Goal: Transaction & Acquisition: Book appointment/travel/reservation

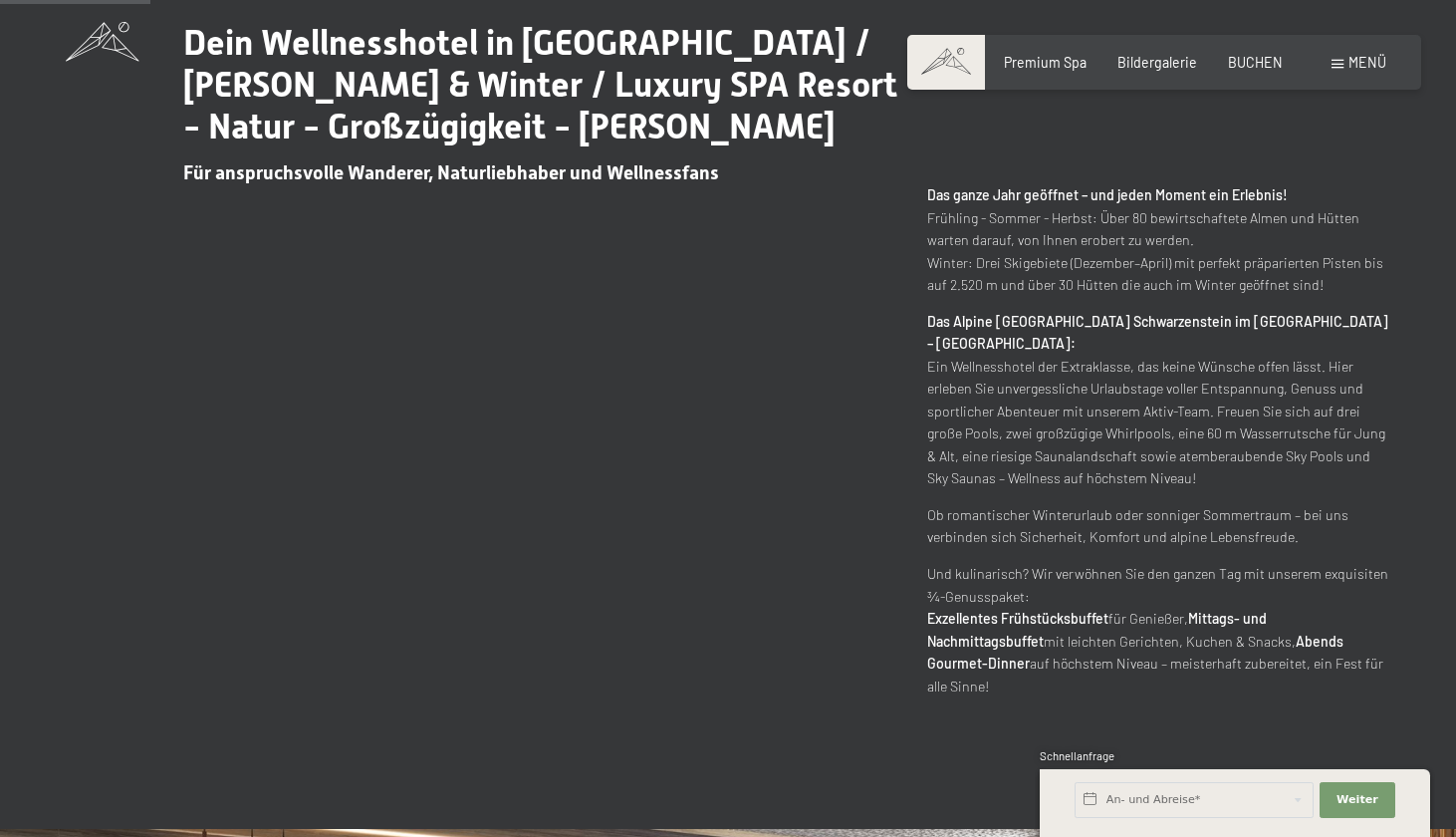
scroll to position [946, 0]
click at [1053, 65] on span "Premium Spa" at bounding box center [1045, 59] width 83 height 17
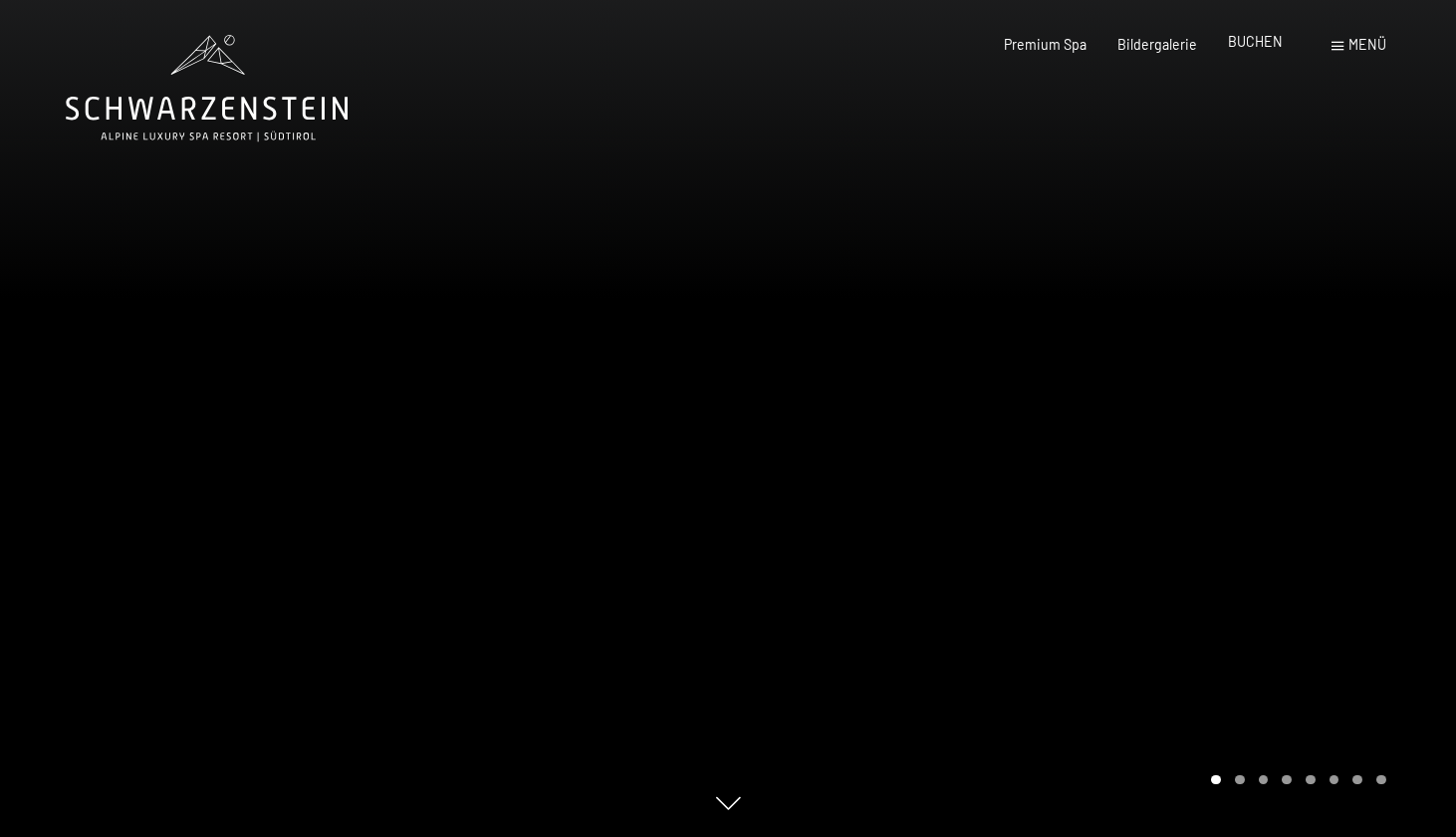
click at [1278, 45] on span "BUCHEN" at bounding box center [1255, 41] width 55 height 17
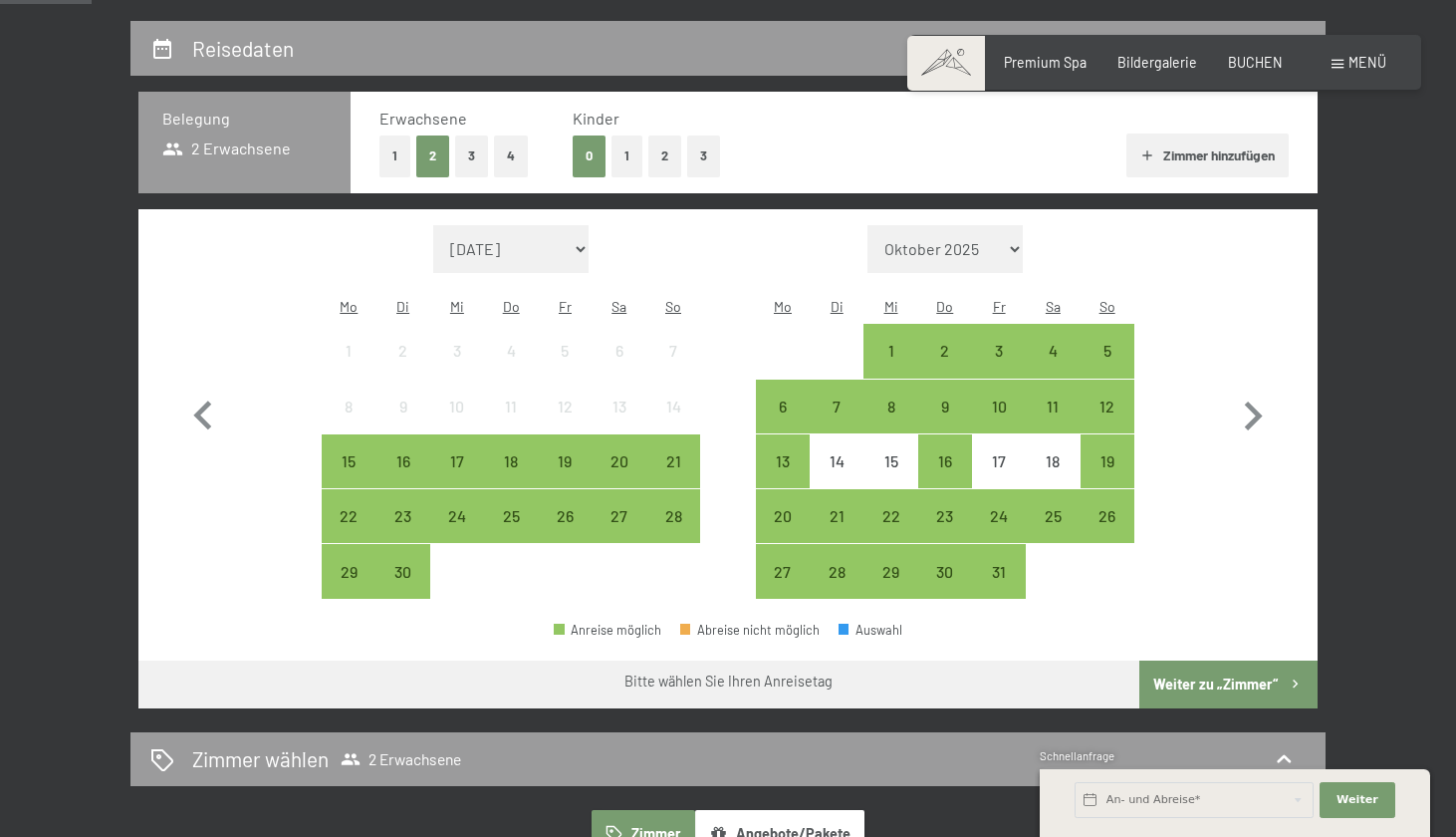
scroll to position [406, 0]
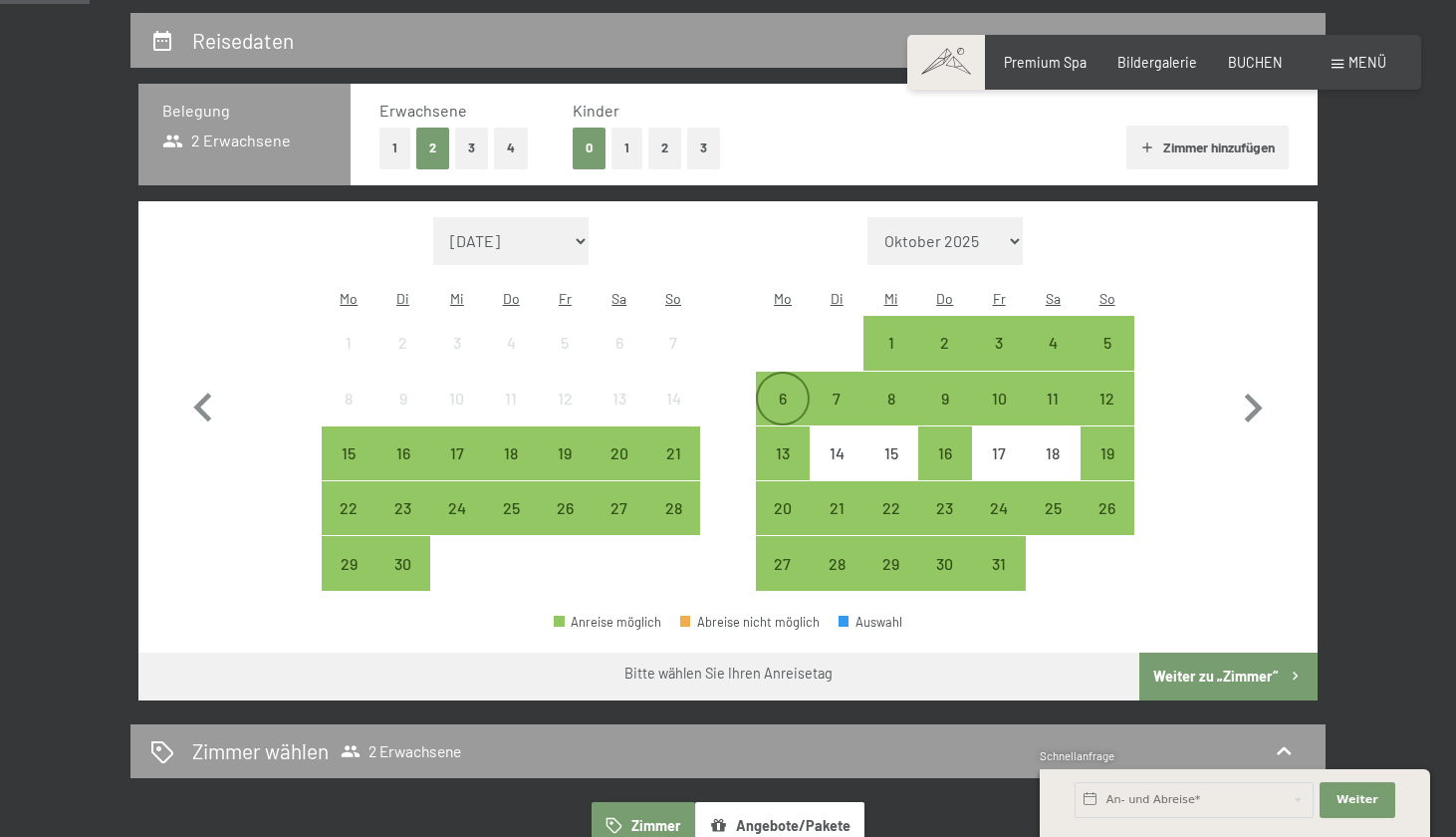
click at [777, 391] on div "6" at bounding box center [783, 416] width 50 height 50
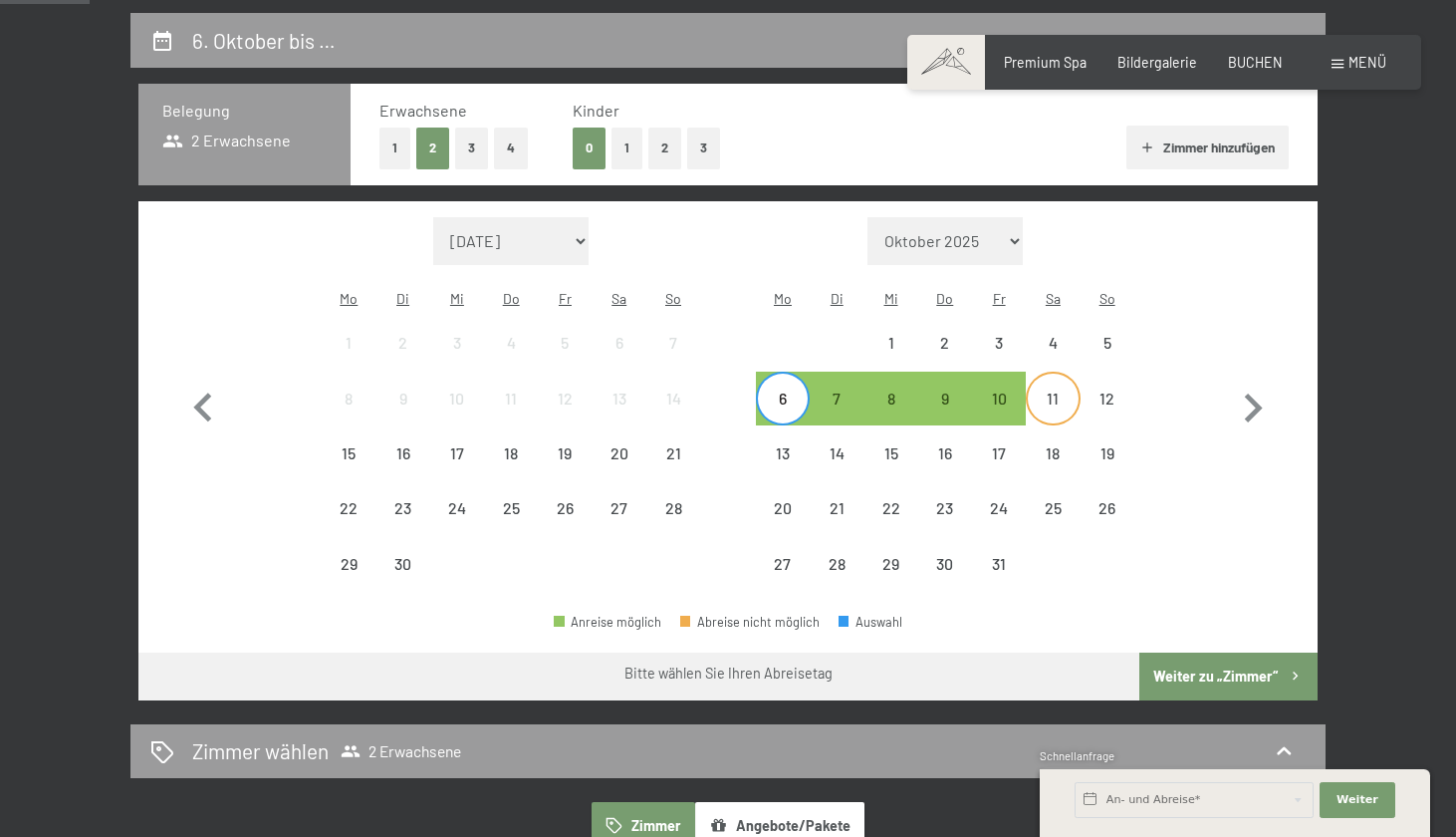
click at [1051, 391] on div "11" at bounding box center [1052, 416] width 50 height 50
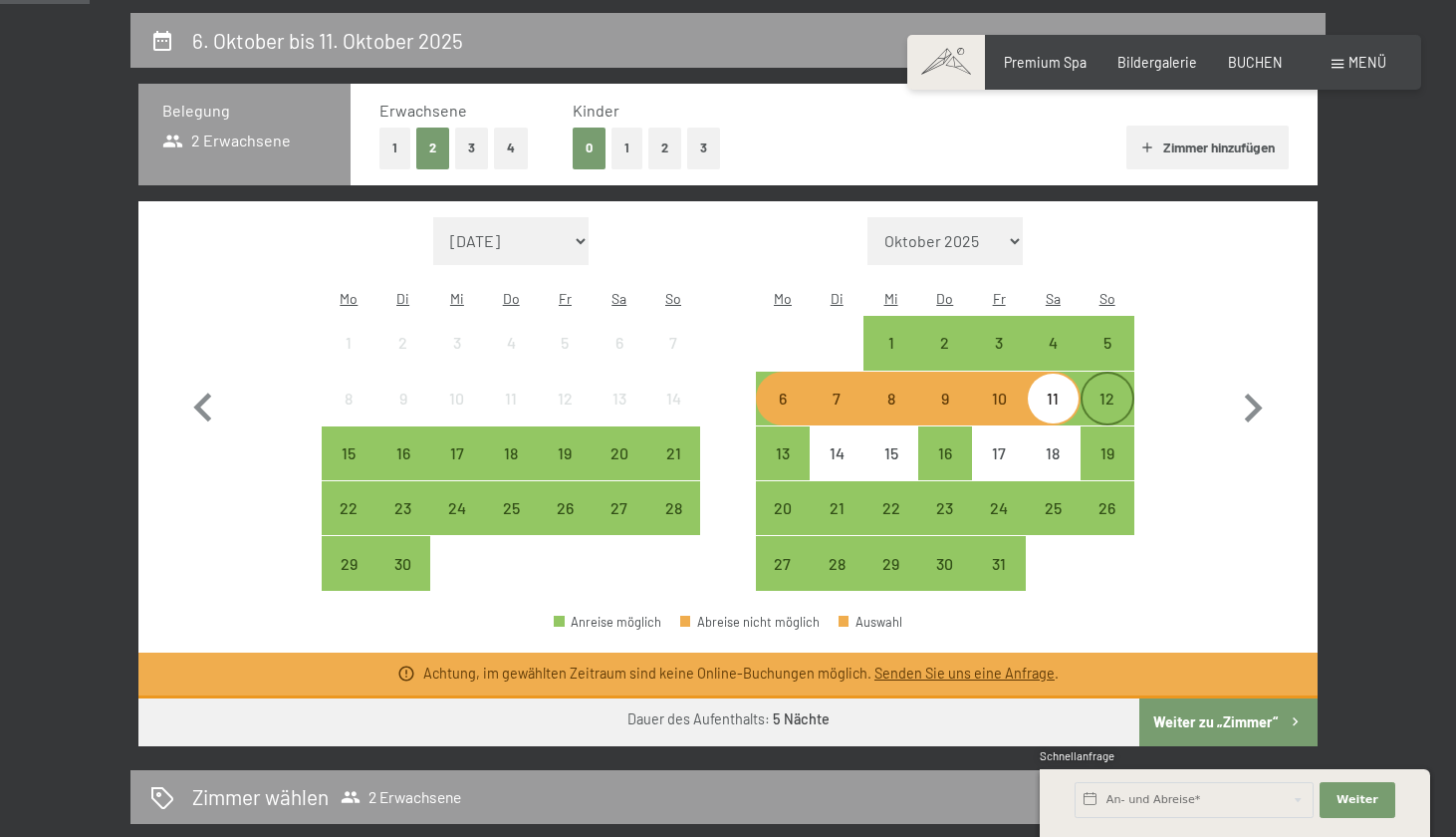
click at [1104, 391] on div "12" at bounding box center [1107, 416] width 50 height 50
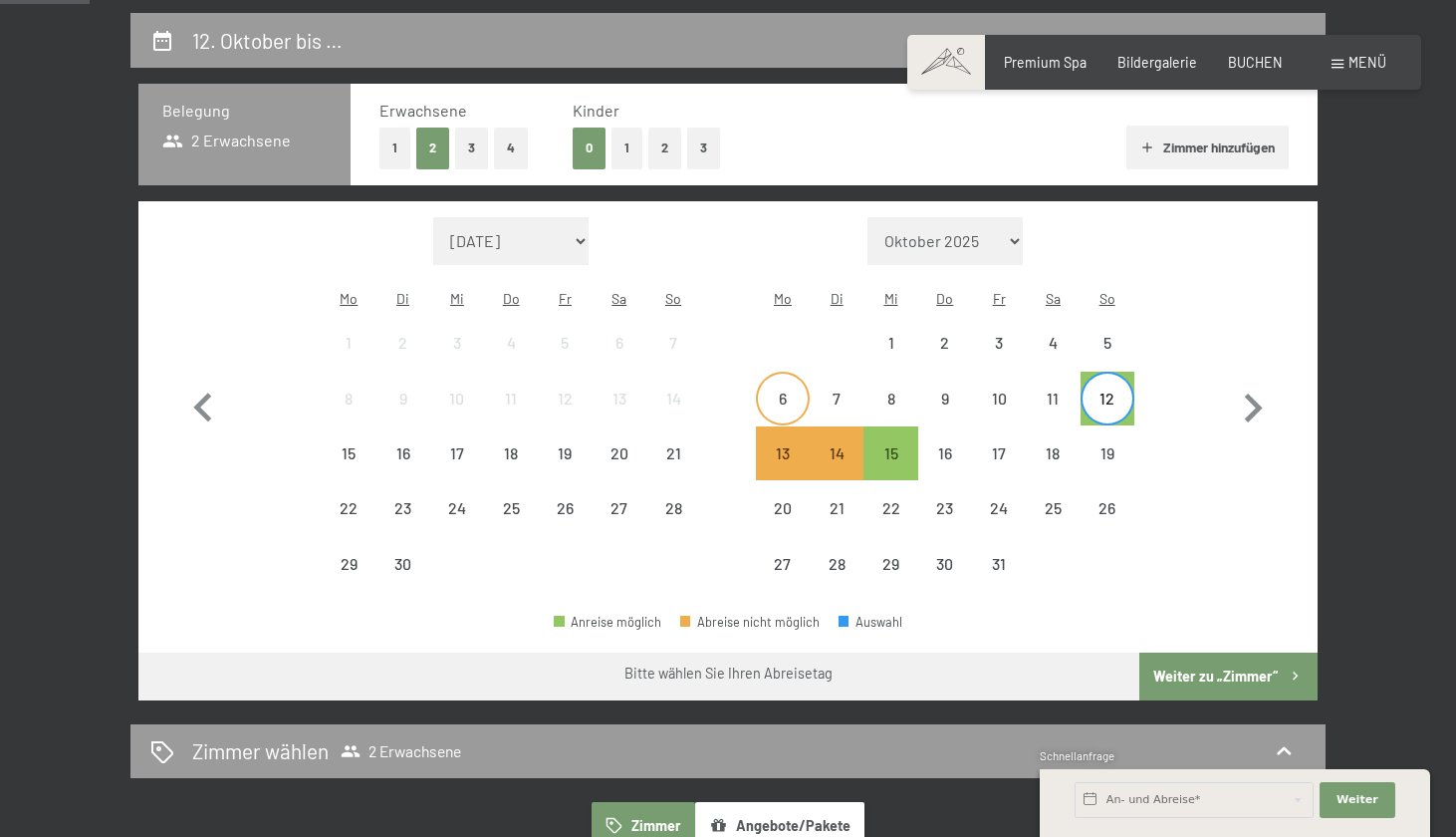
click at [784, 374] on div "6" at bounding box center [783, 399] width 50 height 50
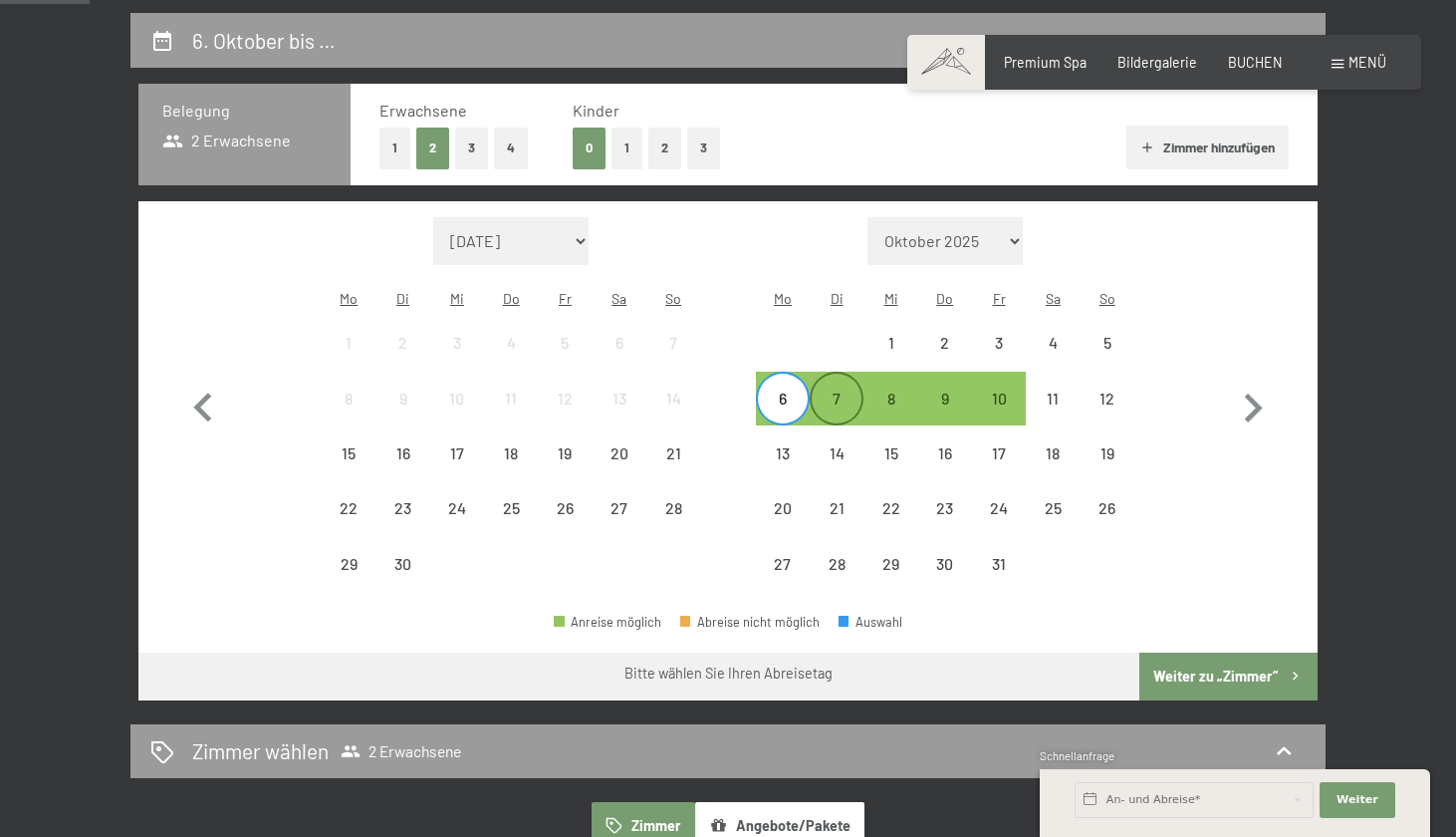
click at [853, 391] on div "7" at bounding box center [837, 416] width 50 height 50
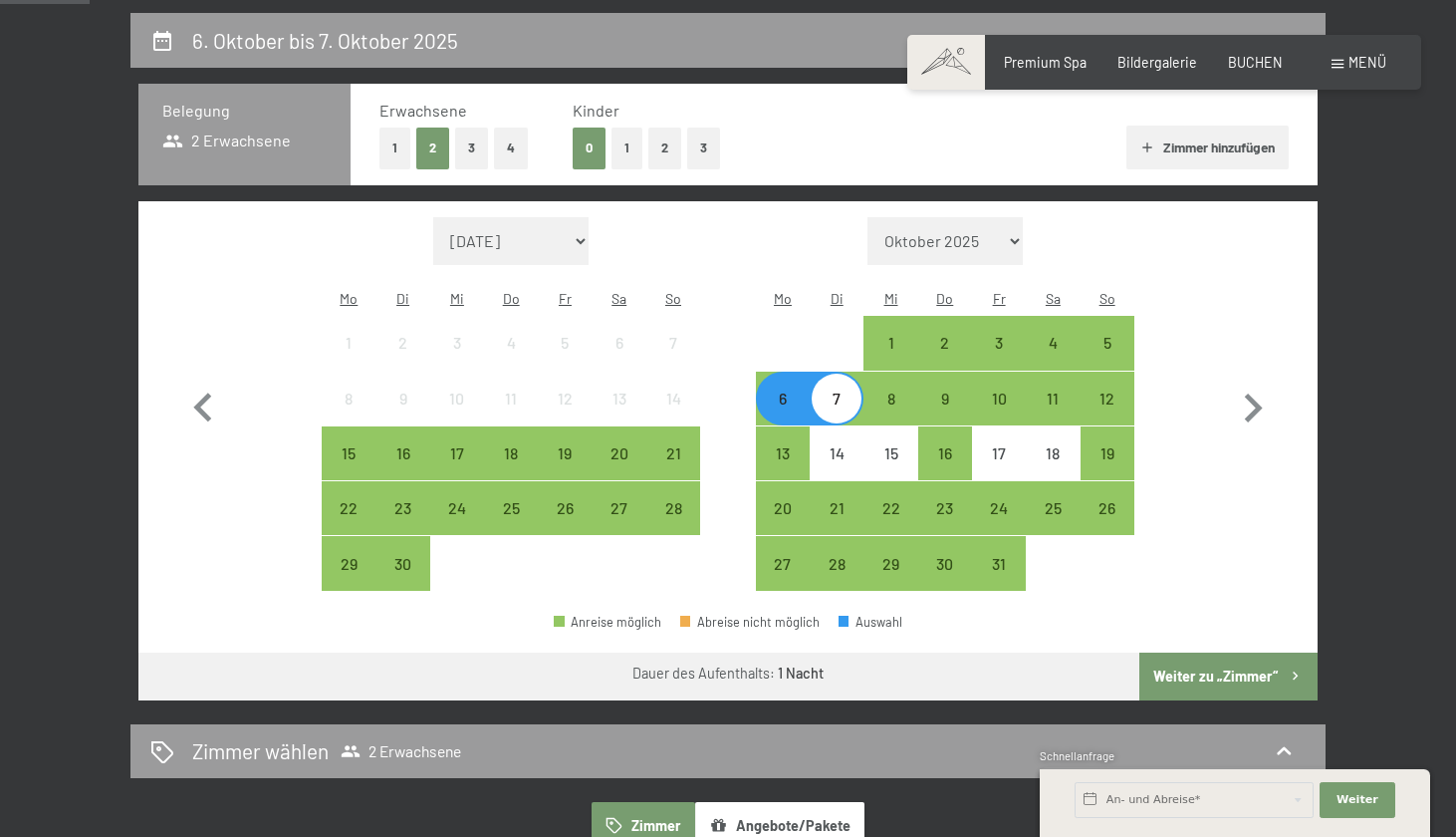
click at [858, 391] on div "7" at bounding box center [837, 416] width 50 height 50
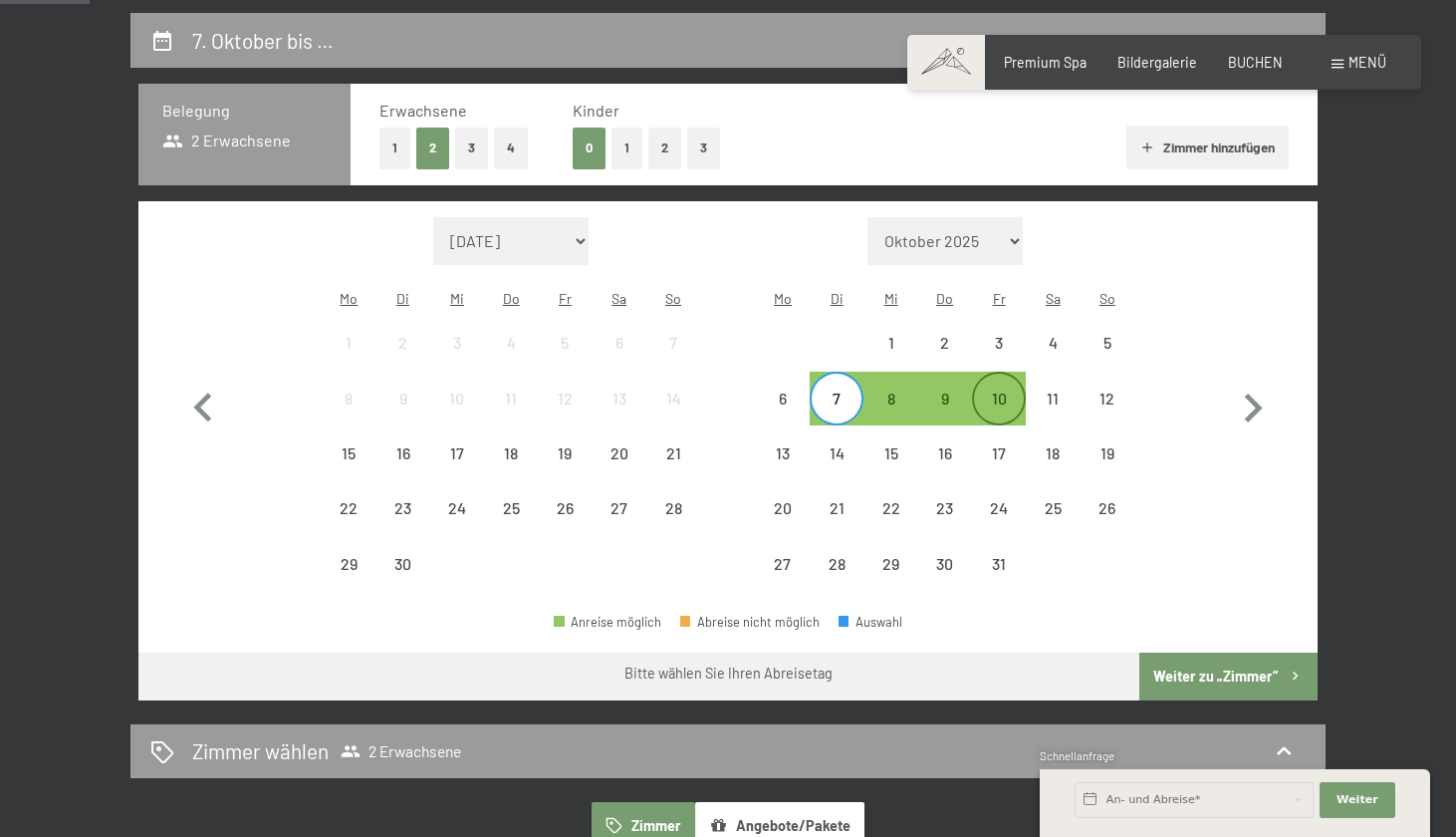
click at [1005, 391] on div "10" at bounding box center [1000, 416] width 50 height 50
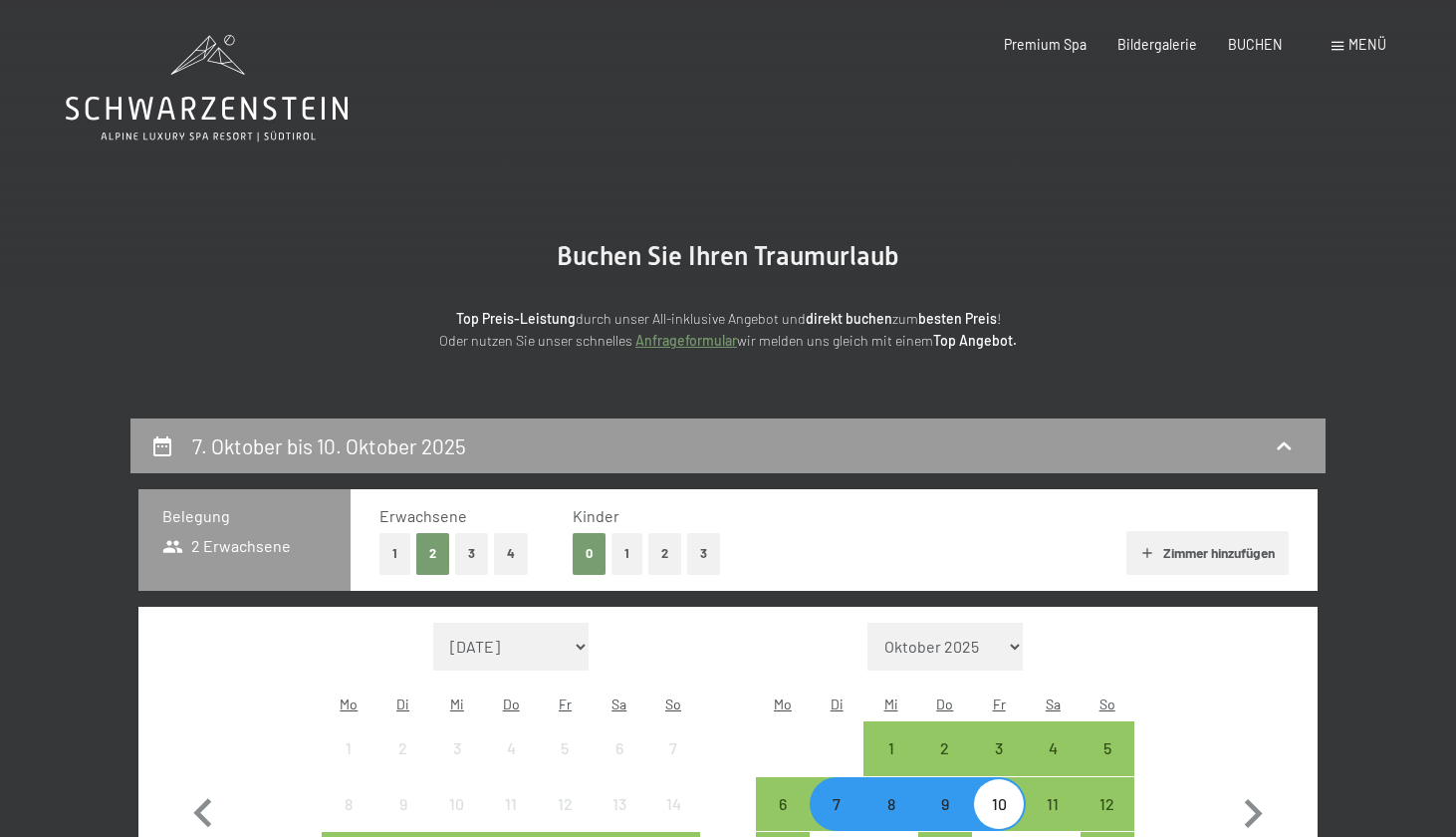
scroll to position [0, 0]
